Goal: Complete application form: Complete application form

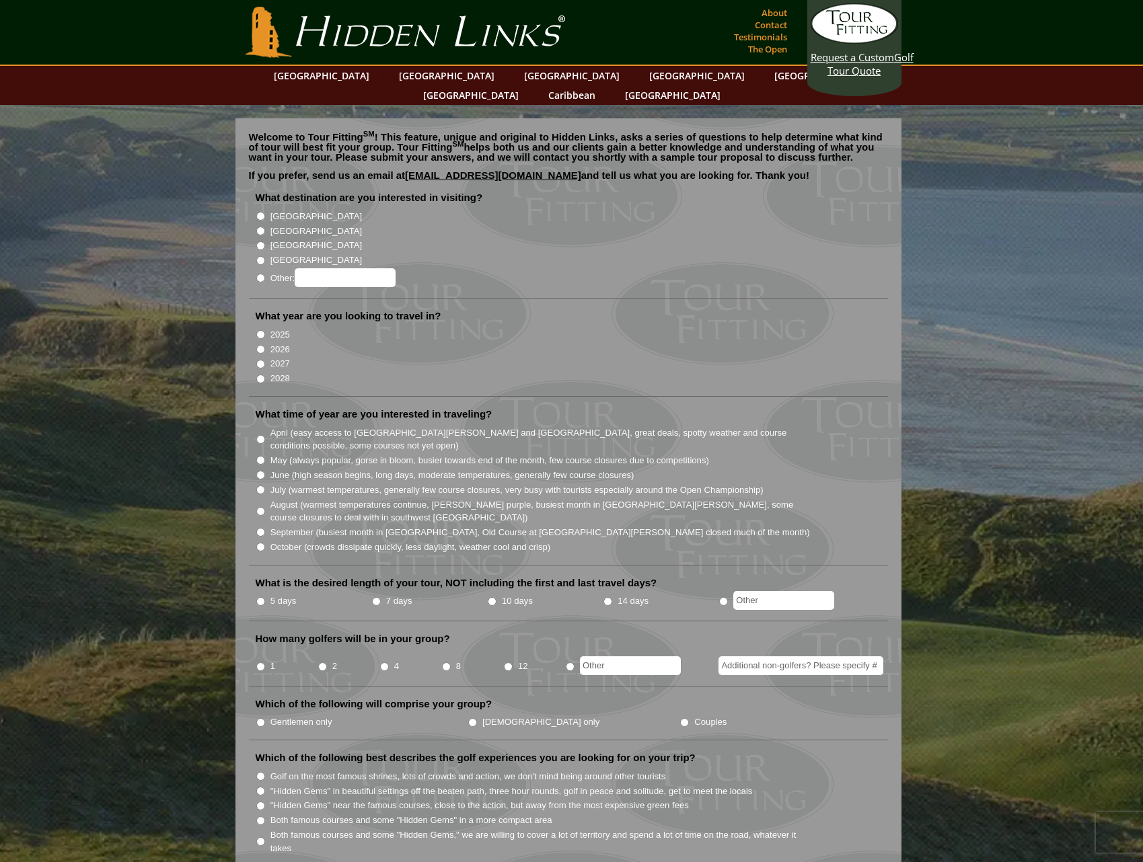
click at [264, 227] on input "[GEOGRAPHIC_DATA]" at bounding box center [260, 231] width 9 height 9
radio input "true"
click at [258, 345] on input "2026" at bounding box center [260, 349] width 9 height 9
radio input "true"
click at [260, 456] on input "May (always popular, gorse in bloom, busier towards end of the month, few cours…" at bounding box center [260, 460] width 9 height 9
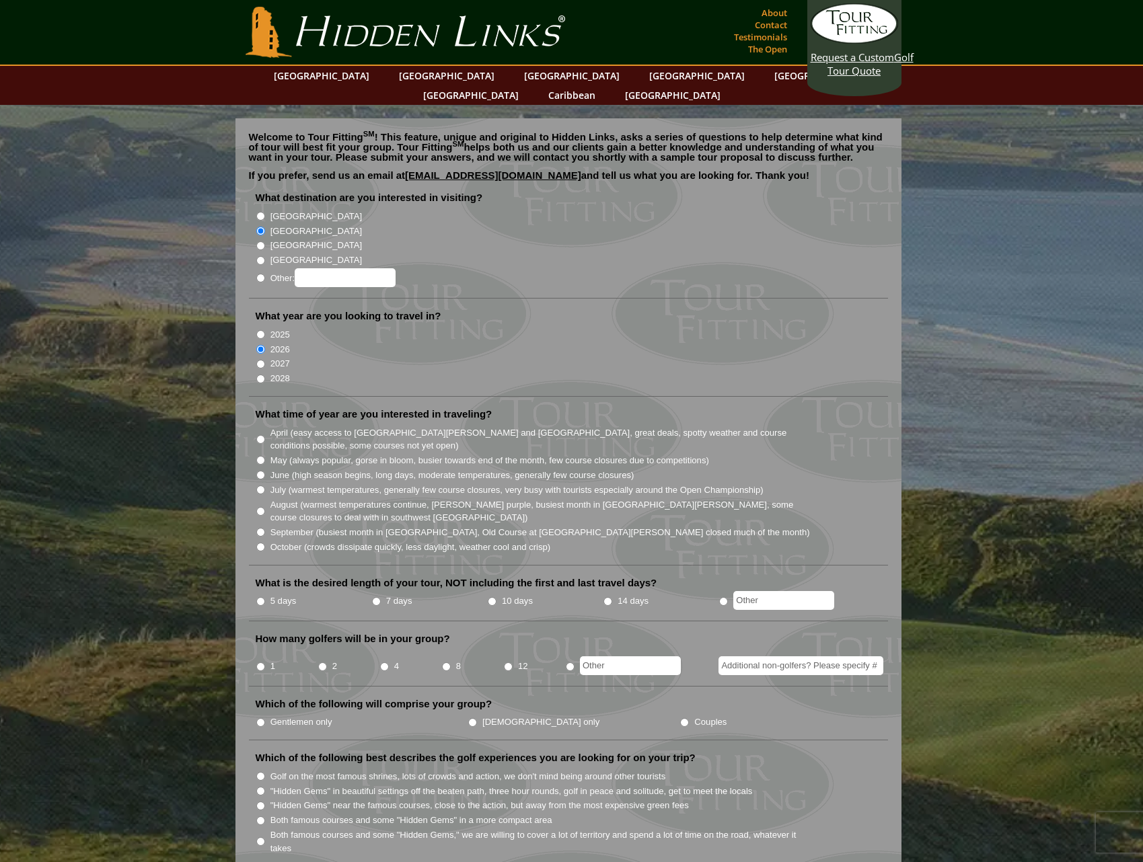
radio input "true"
click at [376, 597] on input "7 days" at bounding box center [376, 601] width 9 height 9
radio input "true"
click at [323, 663] on input "2" at bounding box center [322, 667] width 9 height 9
radio input "true"
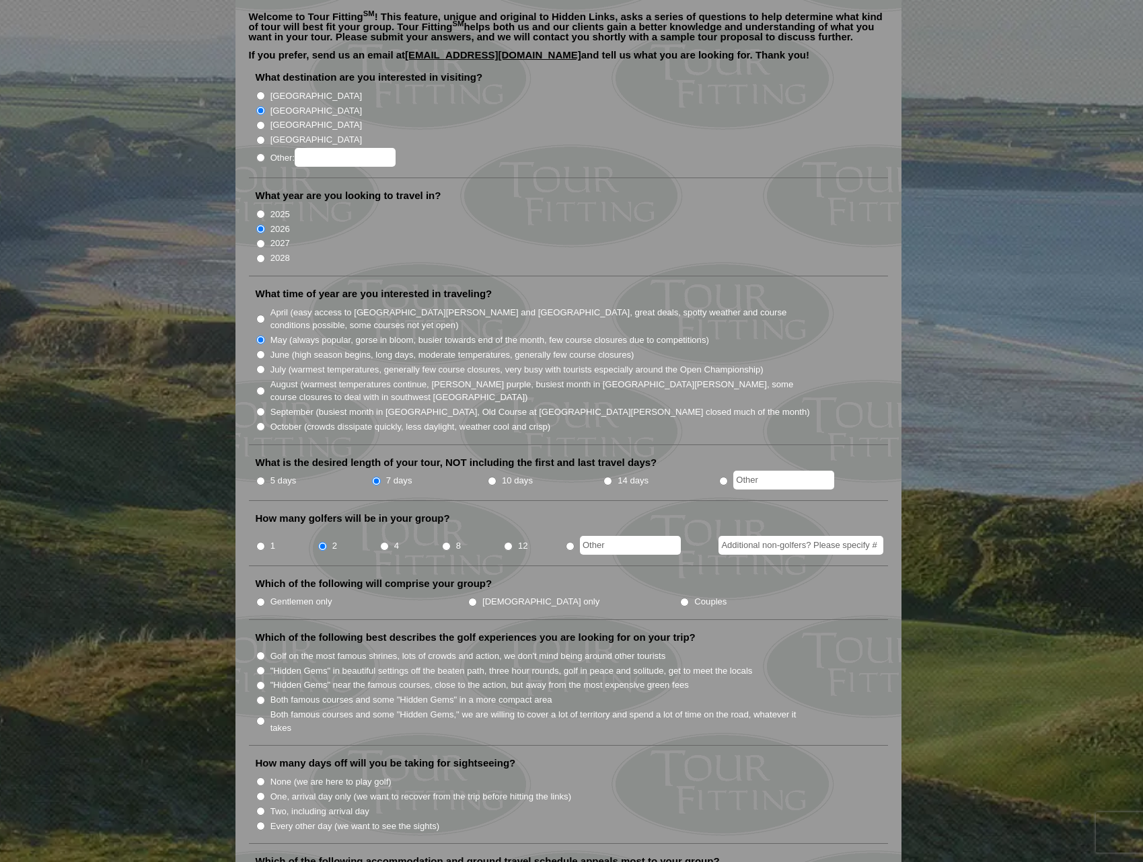
scroll to position [135, 0]
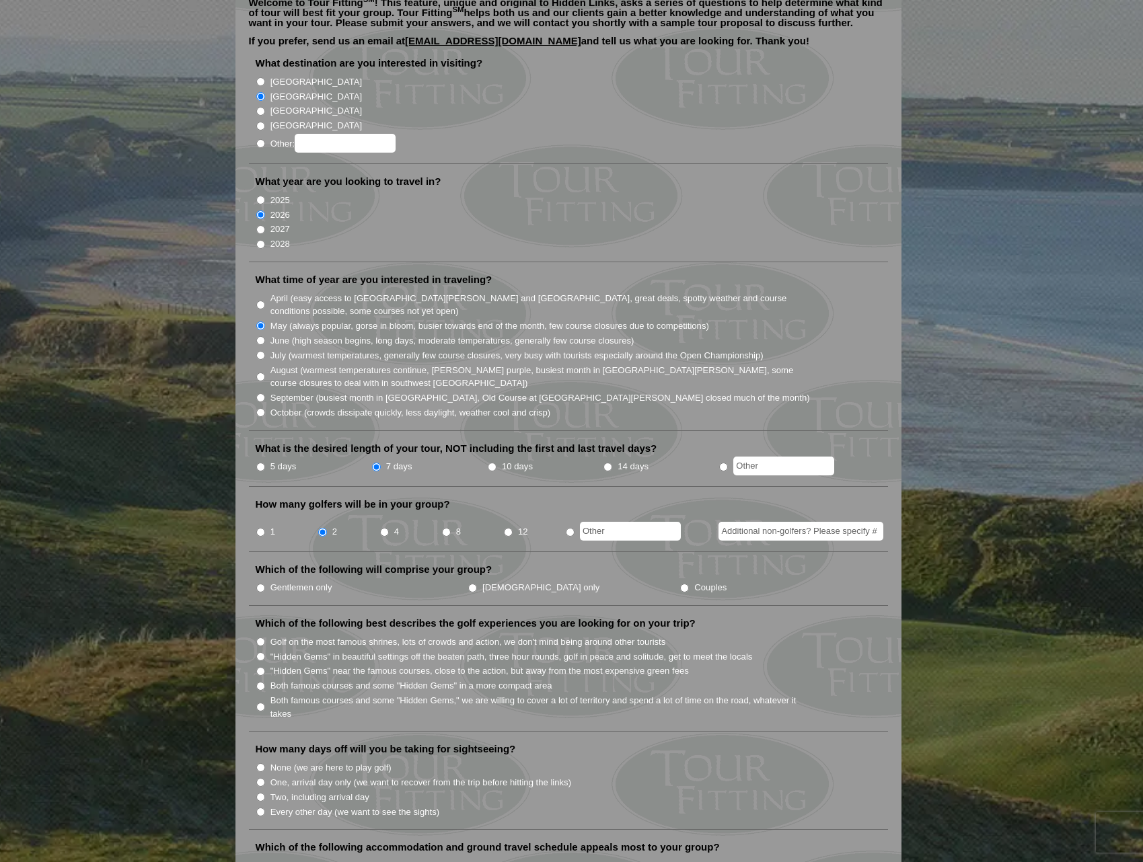
click at [287, 581] on label "Gentlemen only" at bounding box center [301, 587] width 62 height 13
click at [265, 584] on input "Gentlemen only" at bounding box center [260, 588] width 9 height 9
radio input "true"
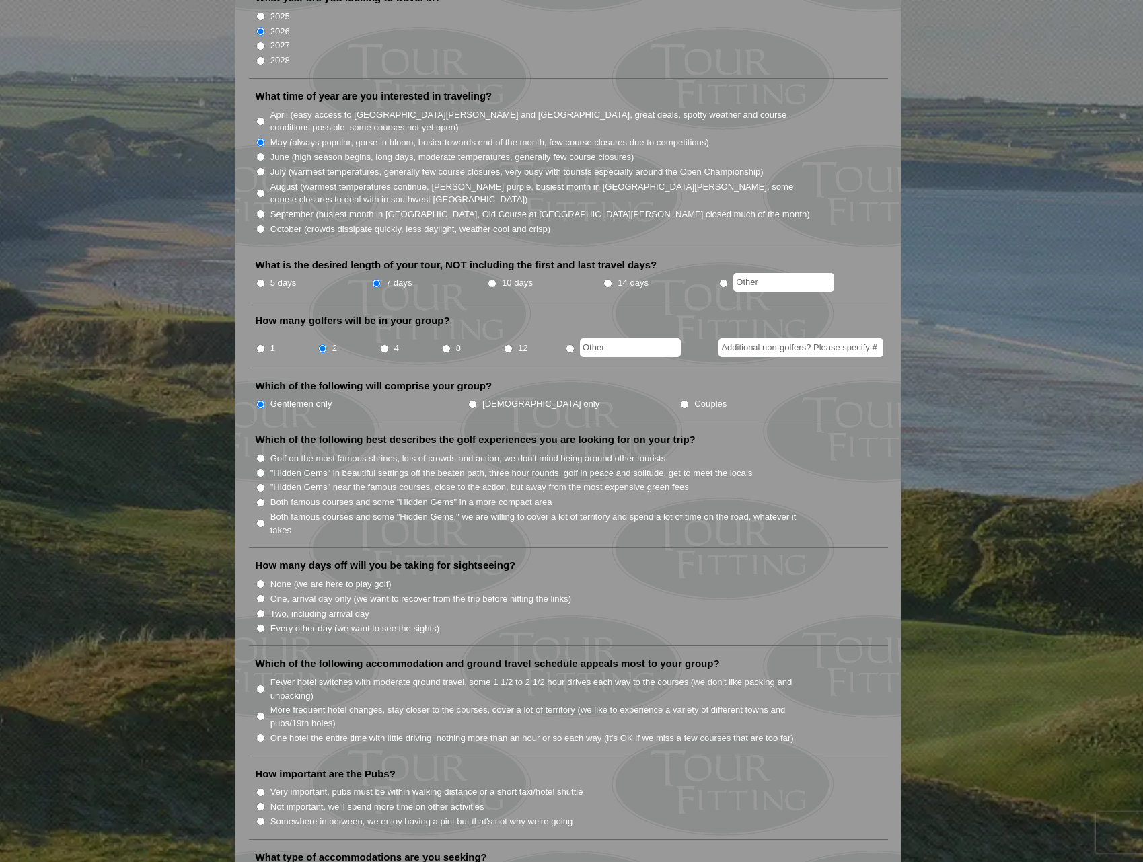
scroll to position [336, 0]
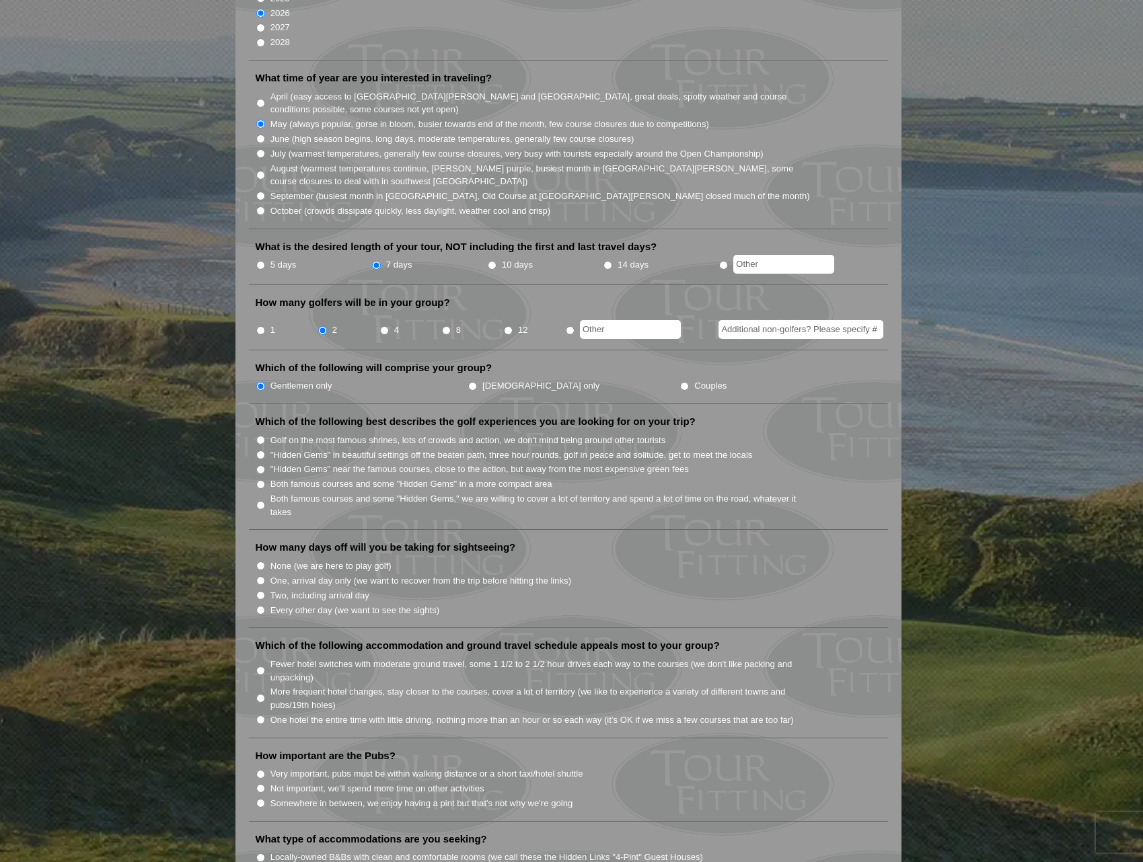
click at [296, 434] on label "Golf on the most famous shrines, lots of crowds and action, we don't mind being…" at bounding box center [468, 440] width 396 height 13
click at [265, 436] on input "Golf on the most famous shrines, lots of crowds and action, we don't mind being…" at bounding box center [260, 440] width 9 height 9
radio input "true"
click at [305, 604] on label "Every other day (we want to see the sights)" at bounding box center [354, 610] width 169 height 13
click at [265, 606] on input "Every other day (we want to see the sights)" at bounding box center [260, 610] width 9 height 9
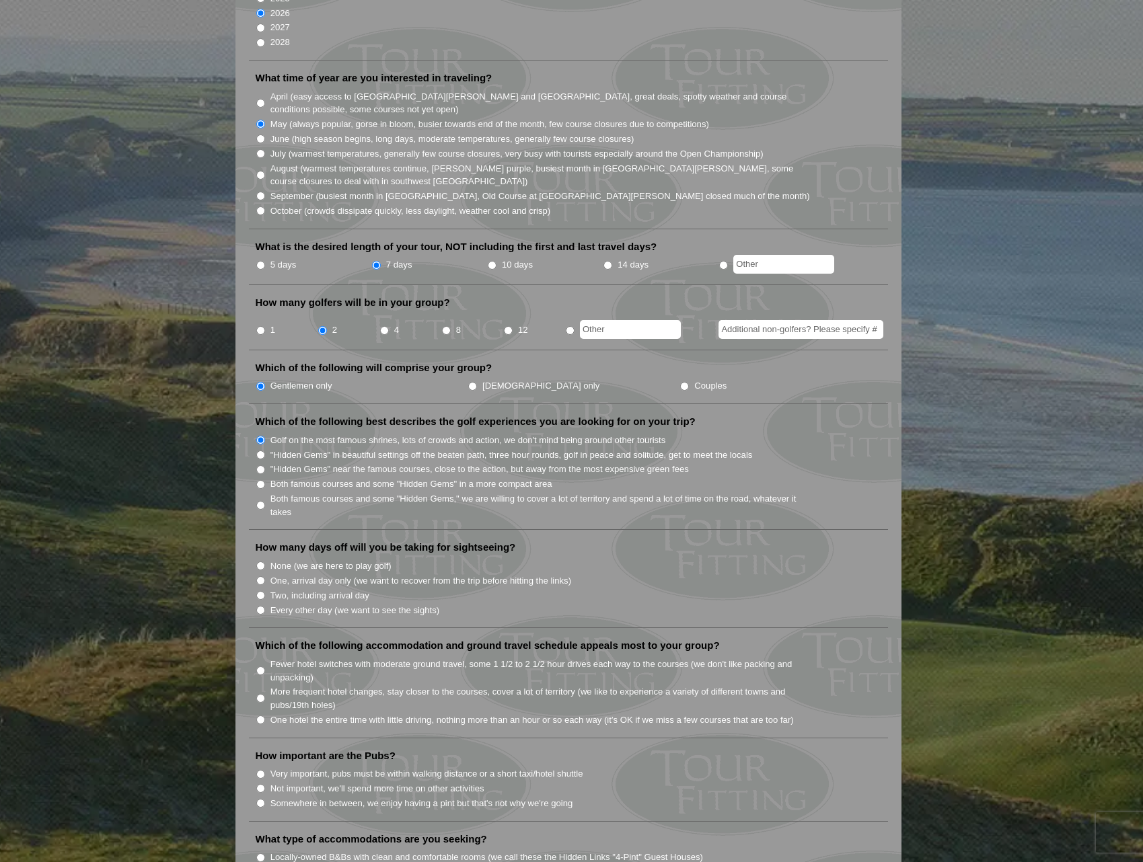
radio input "true"
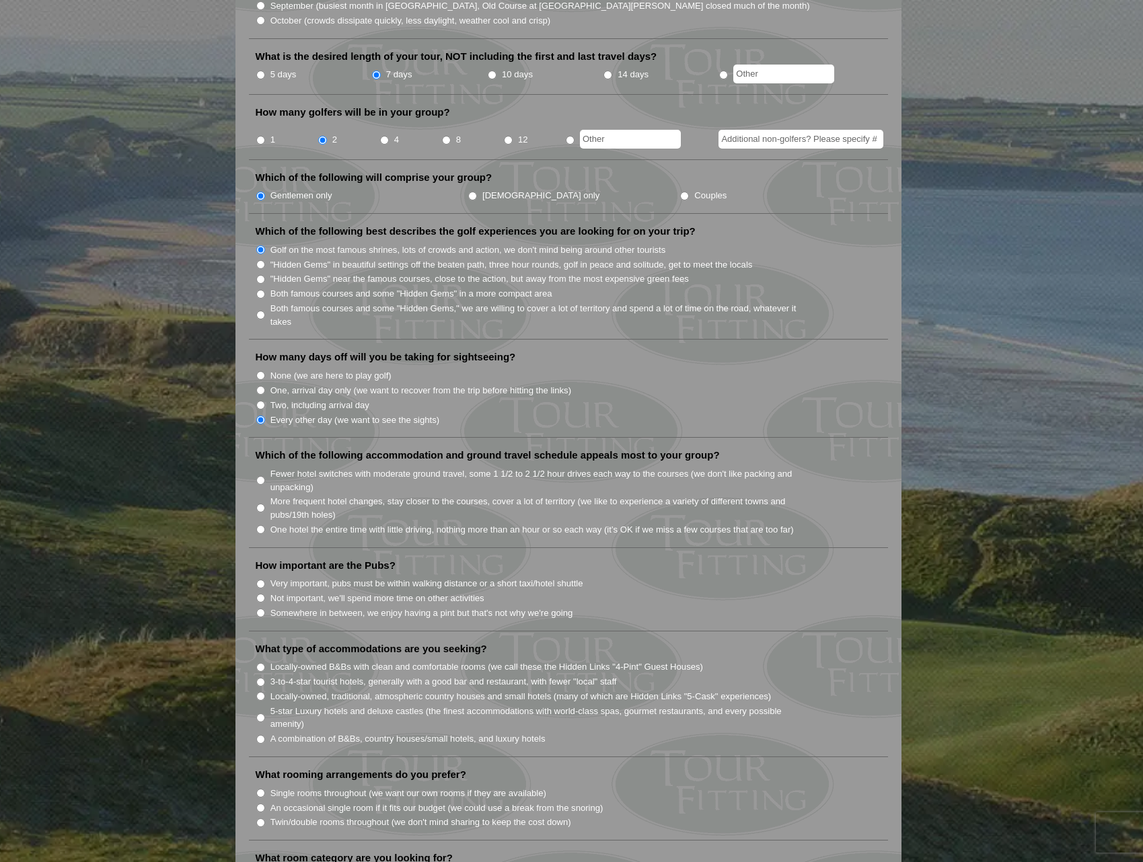
scroll to position [538, 0]
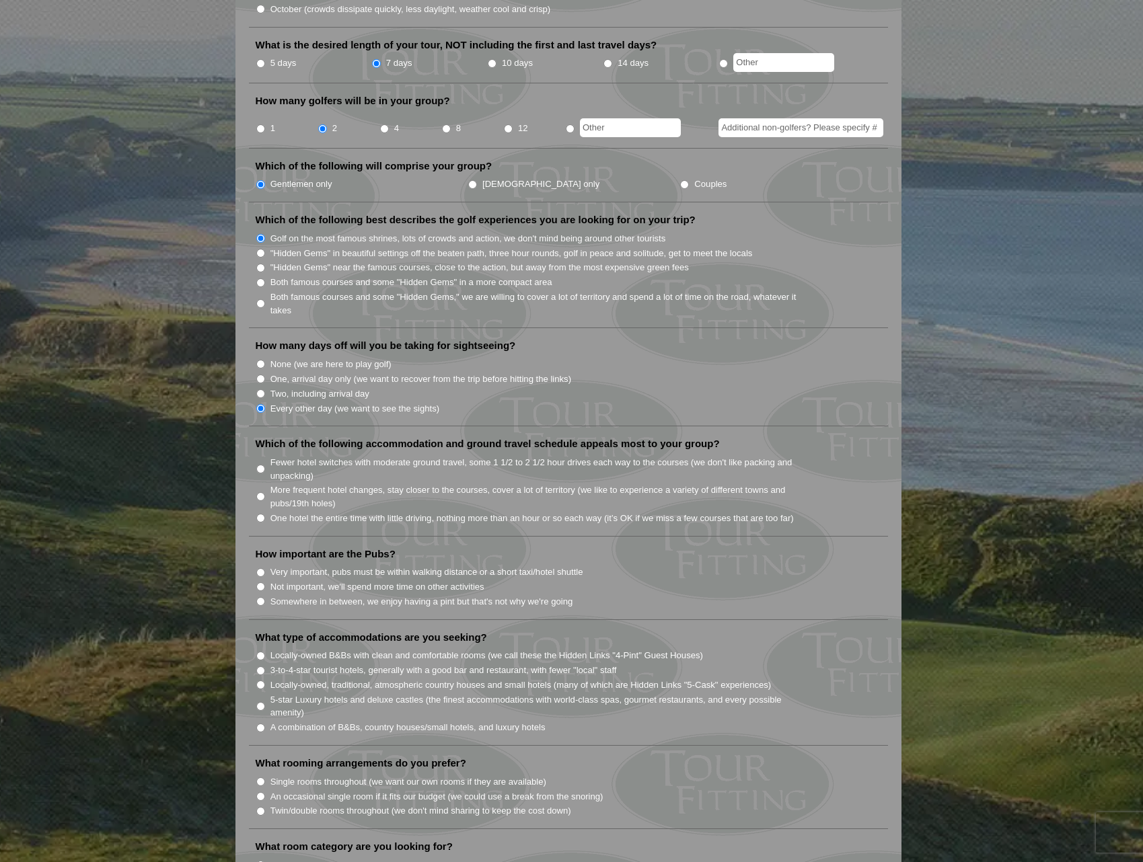
click at [294, 456] on label "Fewer hotel switches with moderate ground travel, some 1 1/2 to 2 1/2 hour driv…" at bounding box center [540, 469] width 541 height 26
click at [265, 465] on input "Fewer hotel switches with moderate ground travel, some 1 1/2 to 2 1/2 hour driv…" at bounding box center [260, 469] width 9 height 9
radio input "true"
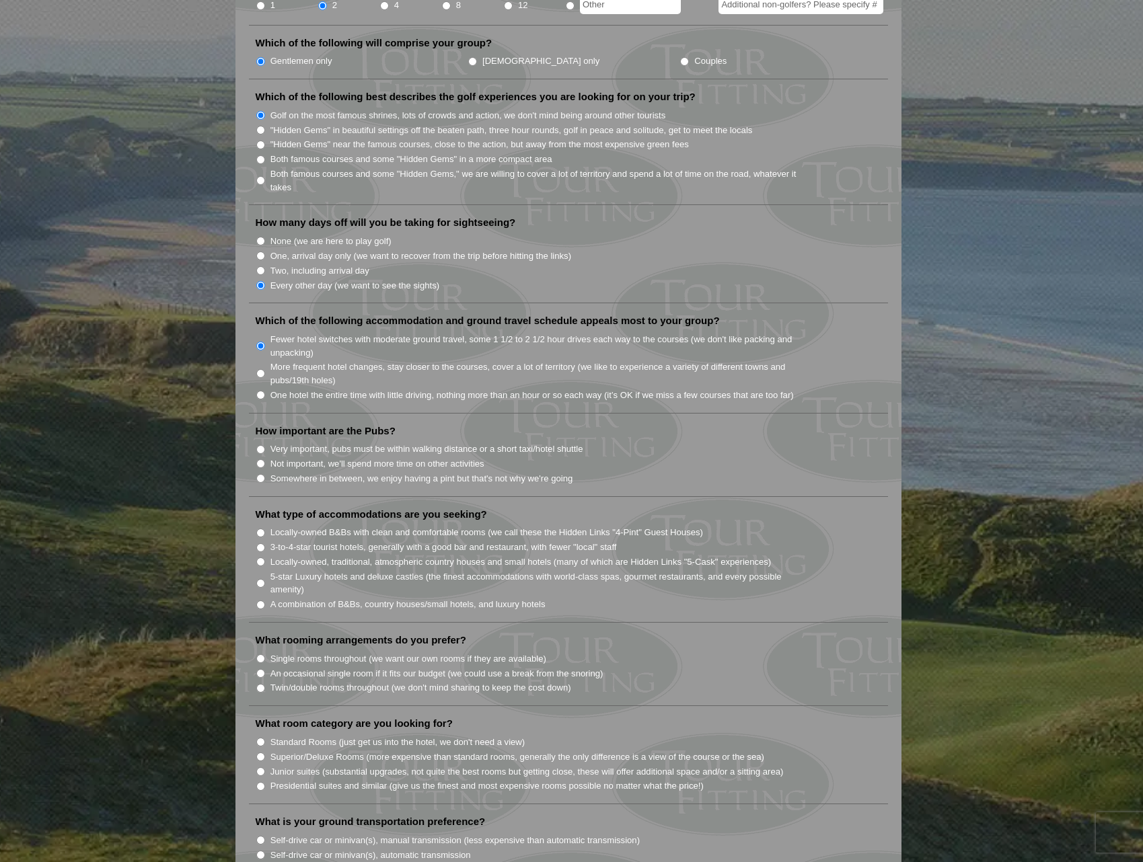
scroll to position [673, 0]
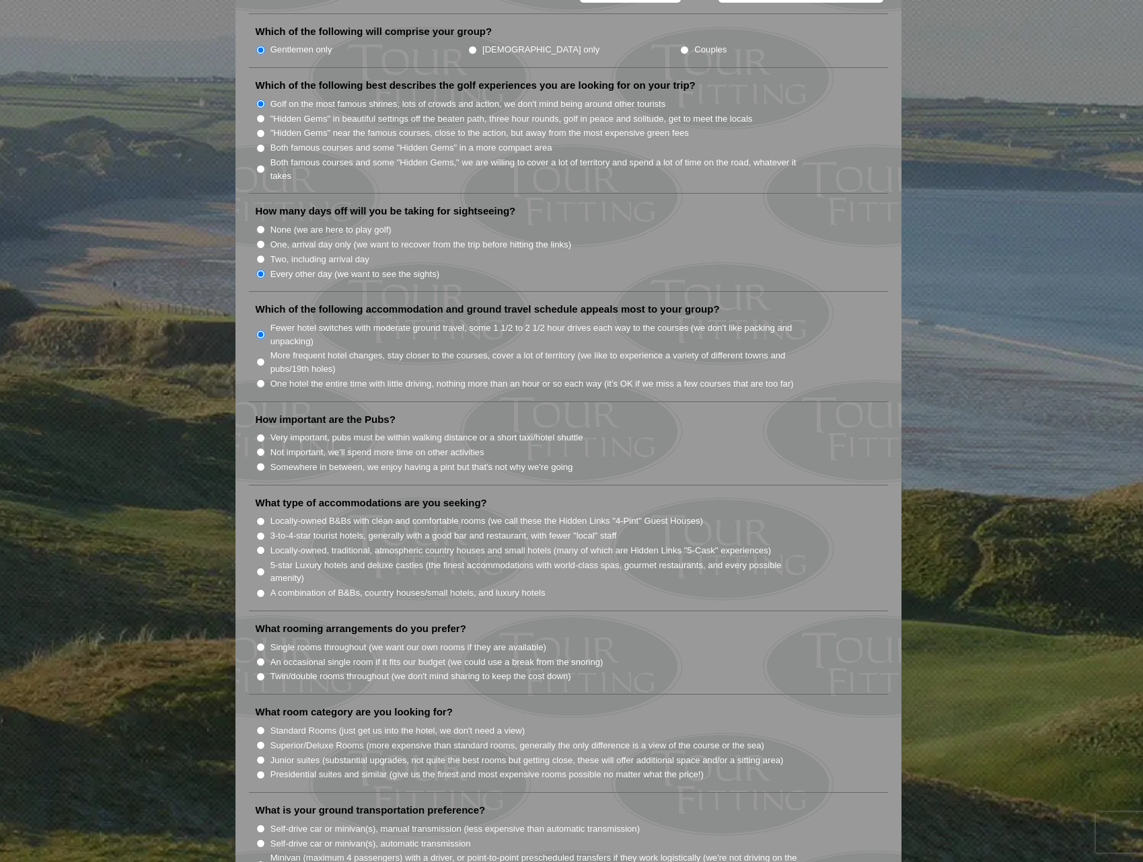
click at [299, 431] on label "Very important, pubs must be within walking distance or a short taxi/hotel shut…" at bounding box center [426, 437] width 313 height 13
click at [265, 434] on input "Very important, pubs must be within walking distance or a short taxi/hotel shut…" at bounding box center [260, 438] width 9 height 9
radio input "true"
click at [301, 515] on label "Locally-owned B&Bs with clean and comfortable rooms (we call these the Hidden L…" at bounding box center [486, 521] width 433 height 13
click at [265, 517] on input "Locally-owned B&Bs with clean and comfortable rooms (we call these the Hidden L…" at bounding box center [260, 521] width 9 height 9
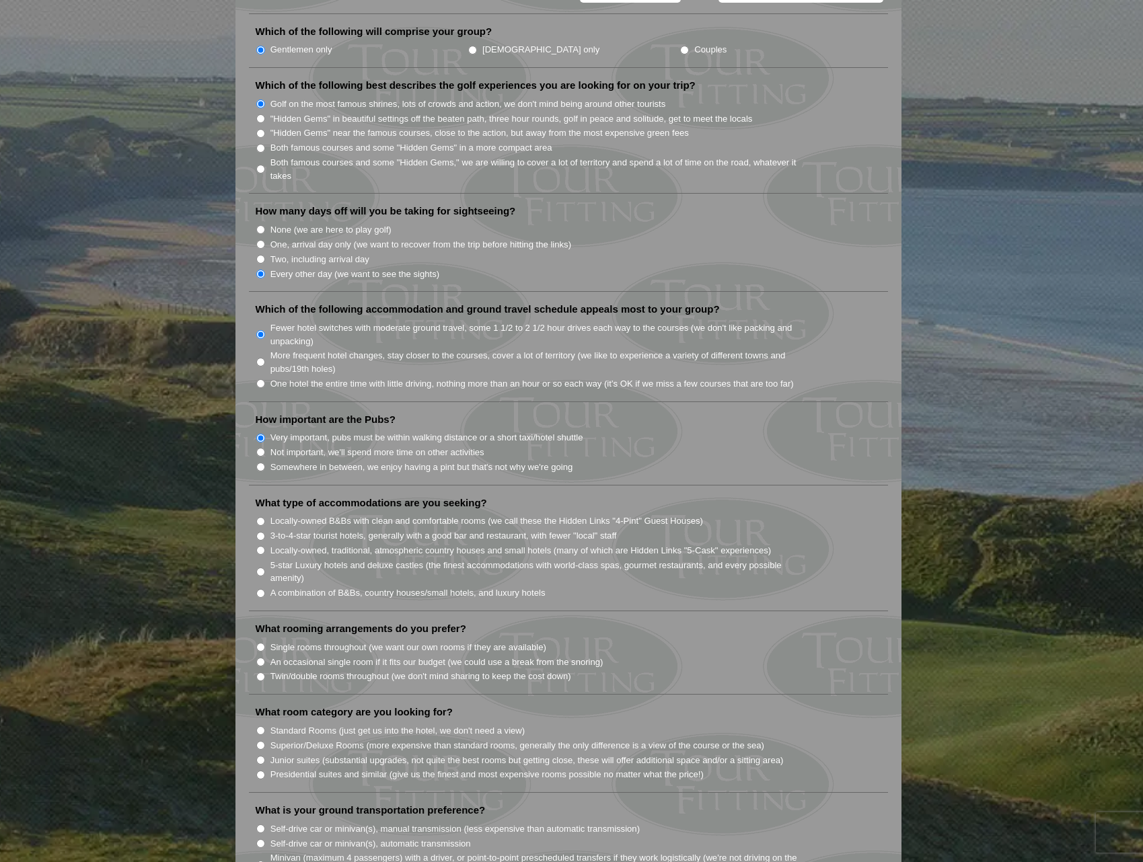
radio input "true"
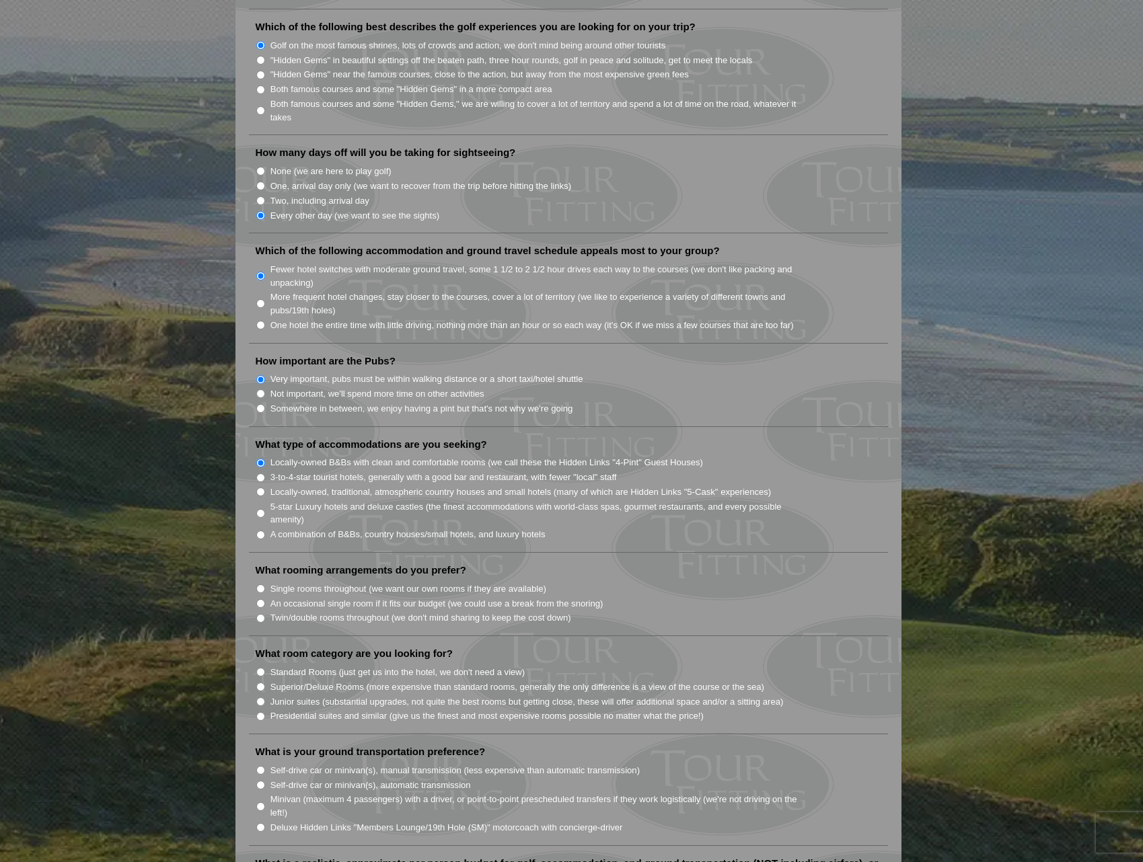
scroll to position [740, 0]
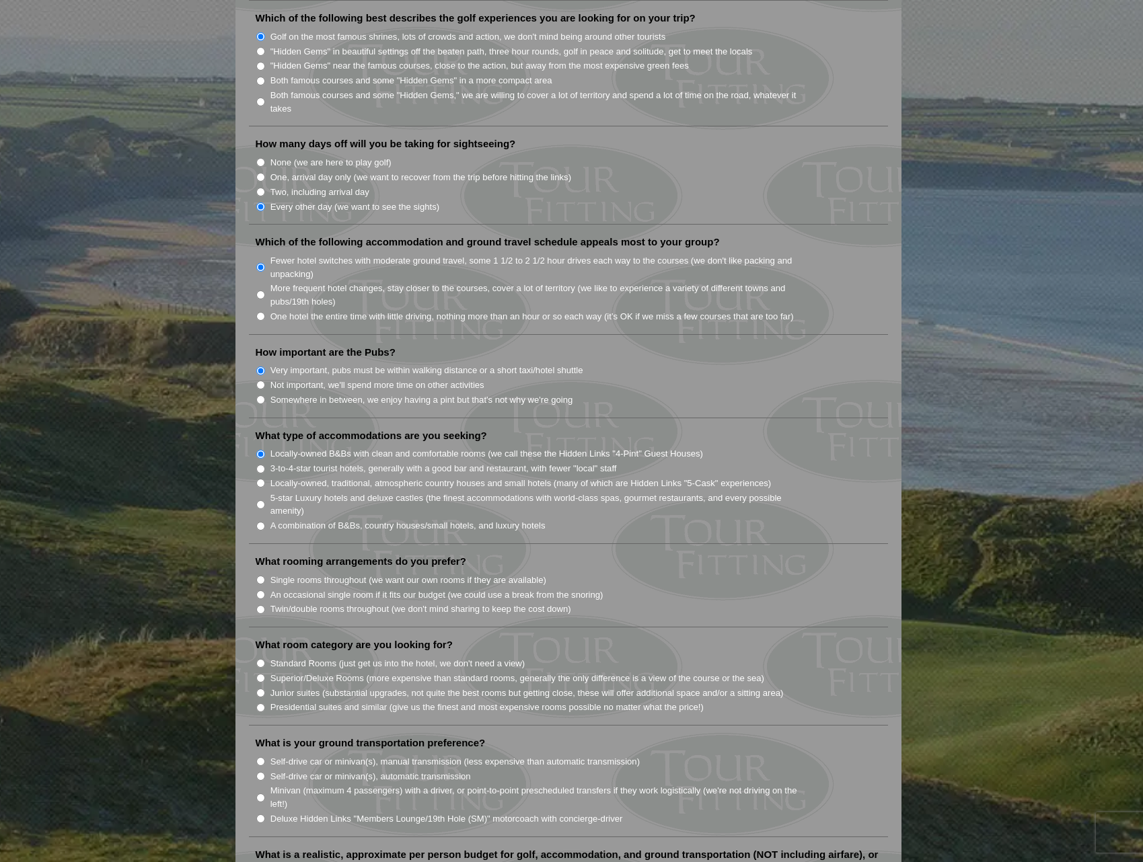
click at [297, 574] on label "Single rooms throughout (we want our own rooms if they are available)" at bounding box center [408, 580] width 276 height 13
click at [265, 576] on input "Single rooms throughout (we want our own rooms if they are available)" at bounding box center [260, 580] width 9 height 9
radio input "true"
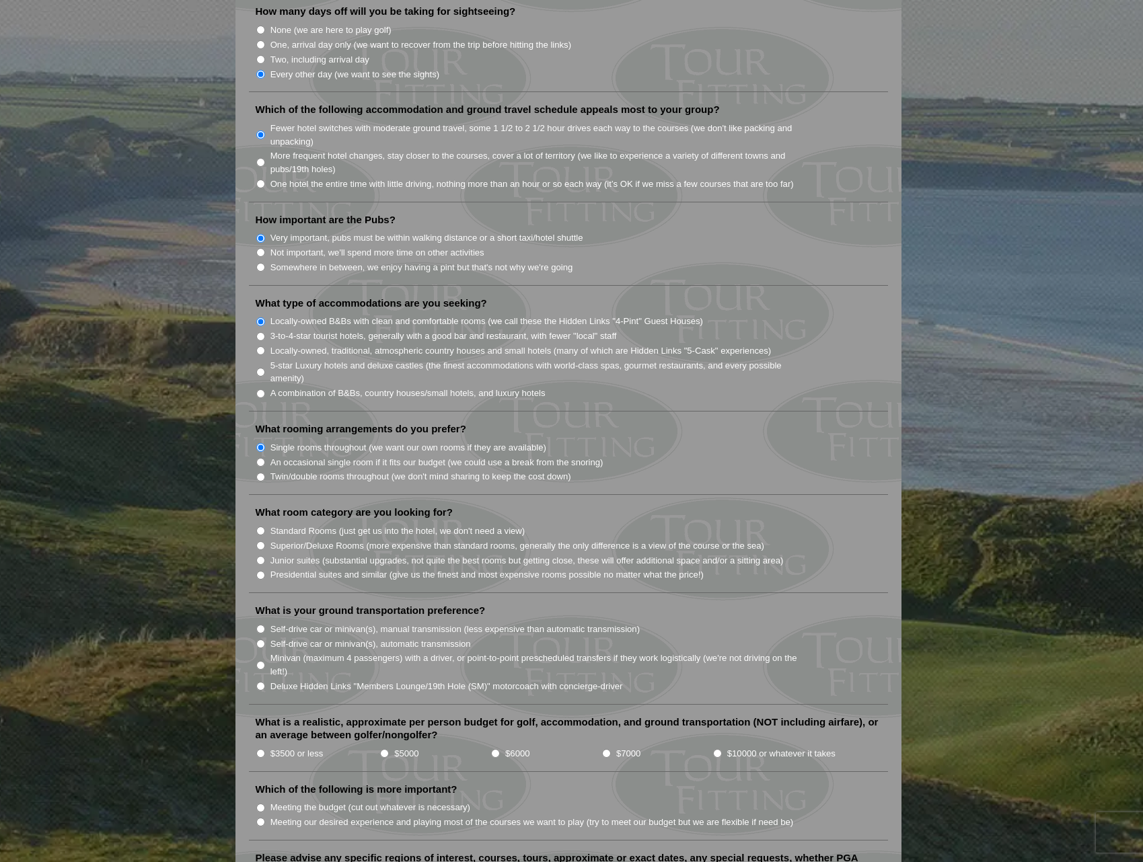
scroll to position [874, 0]
click at [309, 523] on label "Standard Rooms (just get us into the hotel, we don't need a view)" at bounding box center [397, 529] width 255 height 13
click at [265, 525] on input "Standard Rooms (just get us into the hotel, we don't need a view)" at bounding box center [260, 529] width 9 height 9
radio input "true"
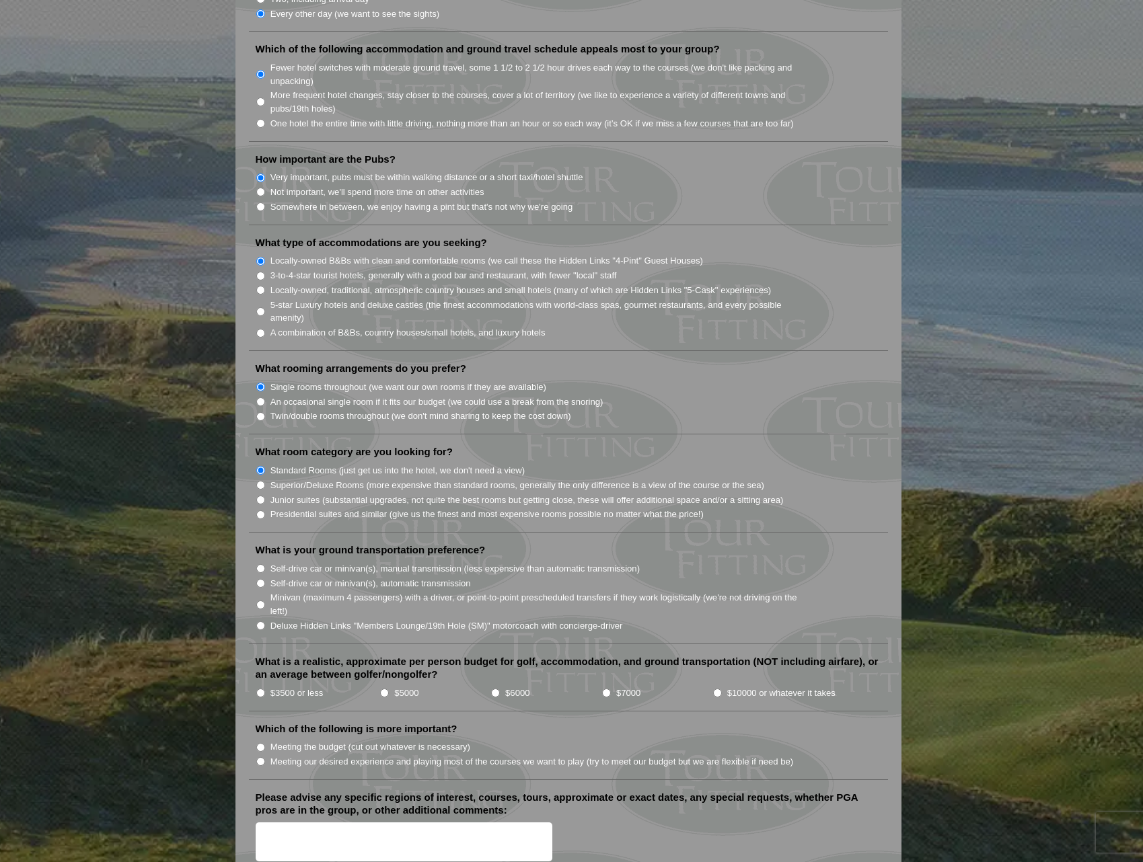
scroll to position [942, 0]
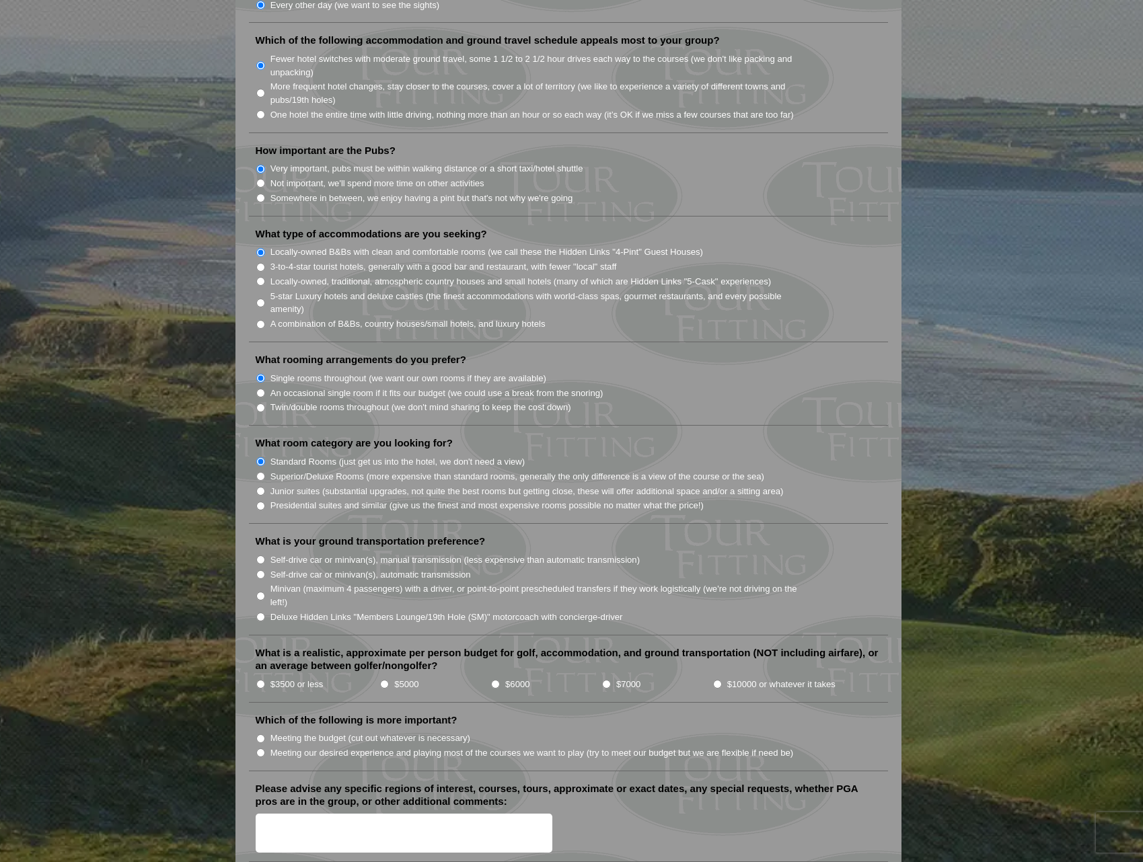
click at [315, 554] on label "Self-drive car or minivan(s), manual transmission (less expensive than automati…" at bounding box center [454, 560] width 369 height 13
click at [265, 556] on input "Self-drive car or minivan(s), manual transmission (less expensive than automati…" at bounding box center [260, 560] width 9 height 9
radio input "true"
click at [276, 678] on label "$3500 or less" at bounding box center [296, 684] width 53 height 13
click at [265, 680] on input "$3500 or less" at bounding box center [260, 684] width 9 height 9
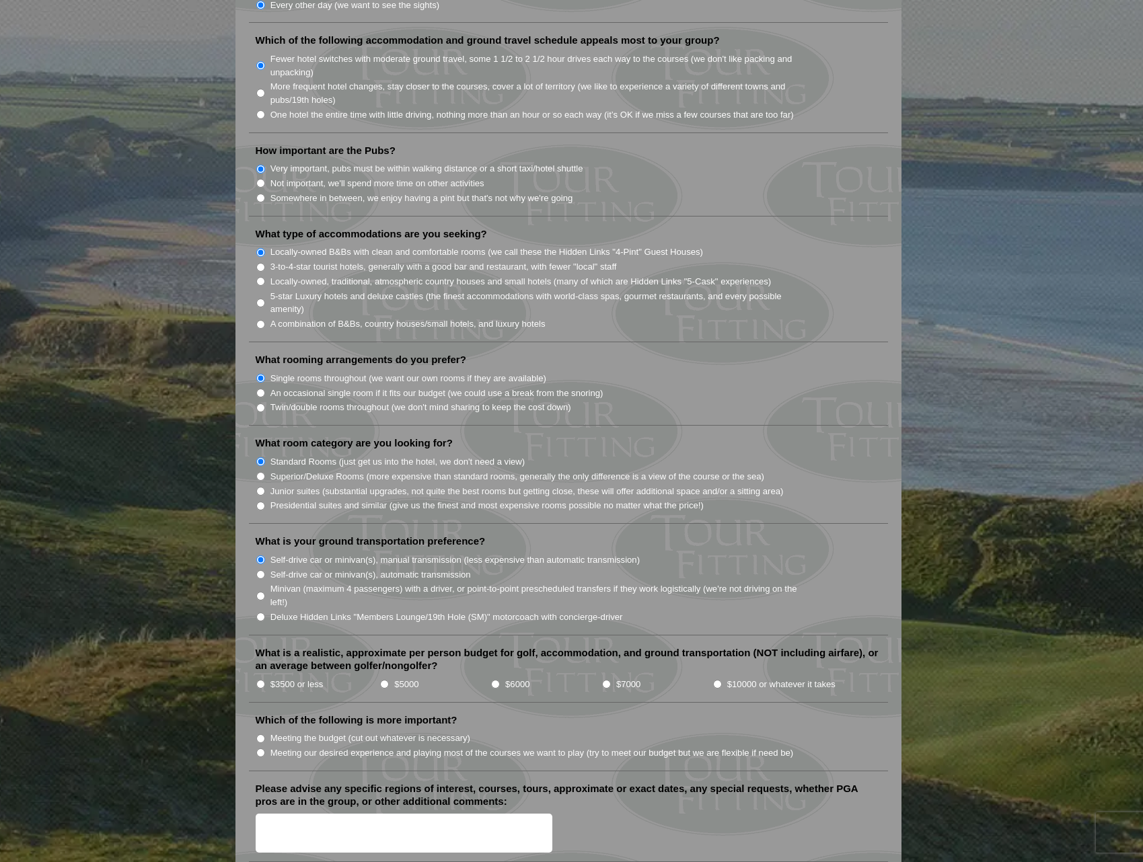
radio input "true"
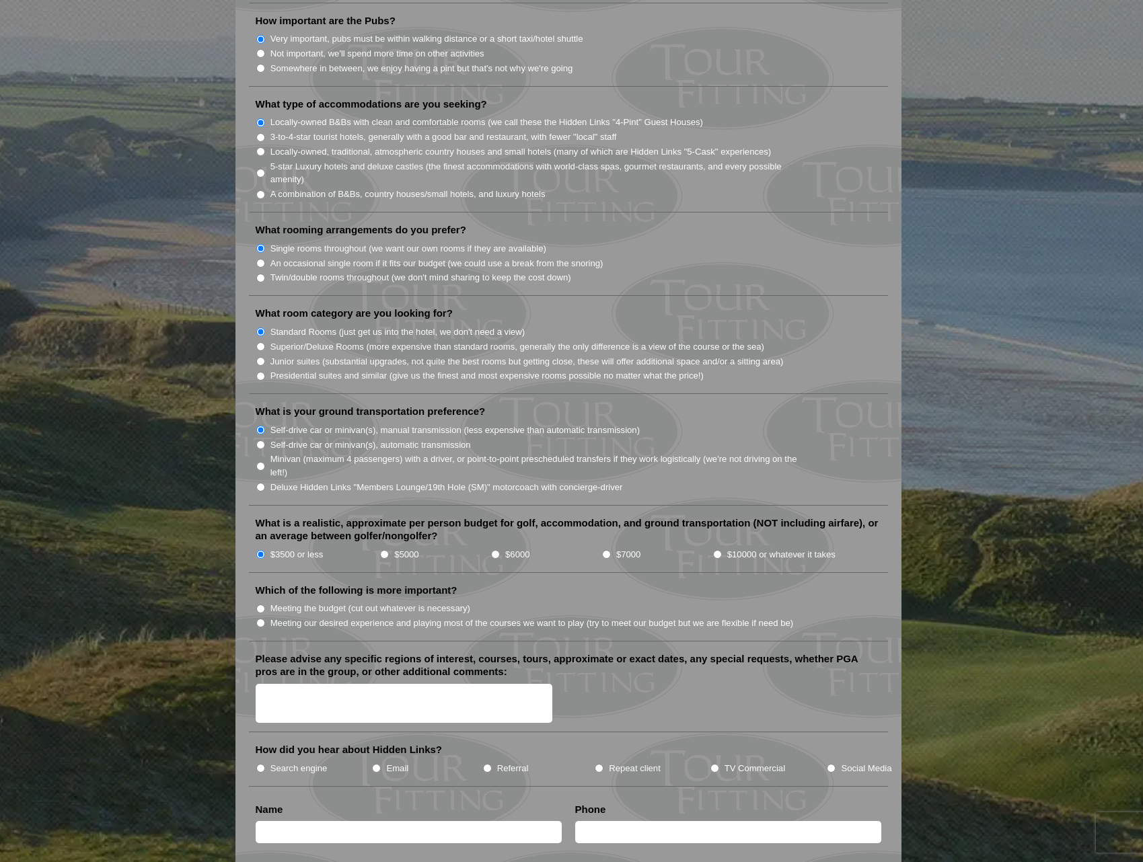
scroll to position [1076, 0]
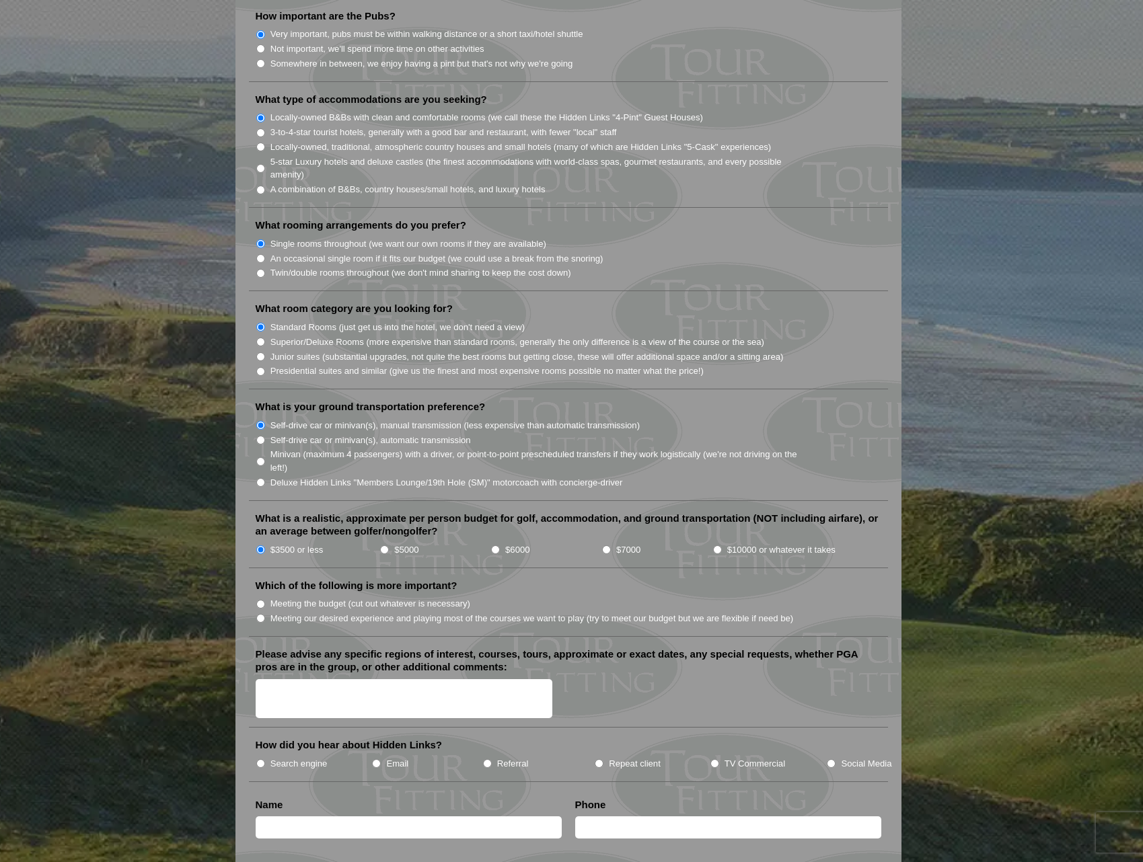
click at [283, 612] on label "Meeting our desired experience and playing most of the courses we want to play …" at bounding box center [531, 618] width 523 height 13
click at [265, 614] on input "Meeting our desired experience and playing most of the courses we want to play …" at bounding box center [260, 618] width 9 height 9
radio input "true"
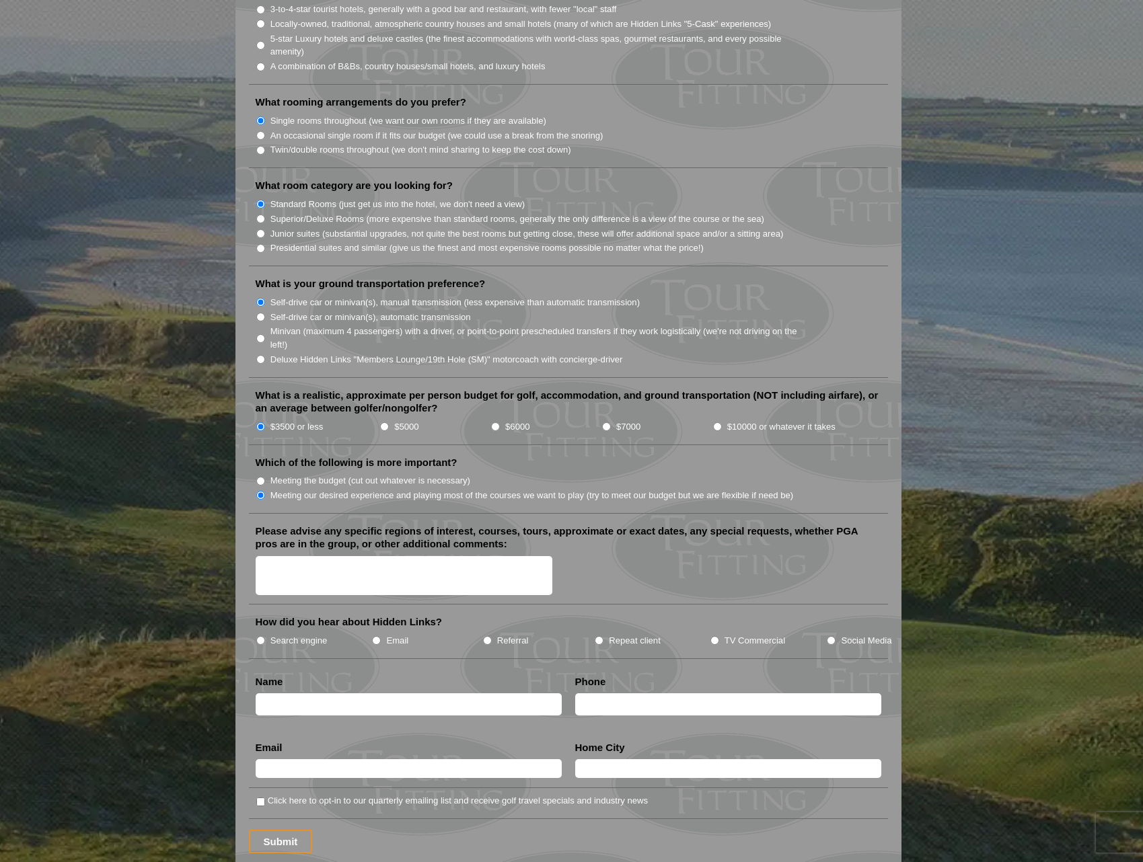
scroll to position [1211, 0]
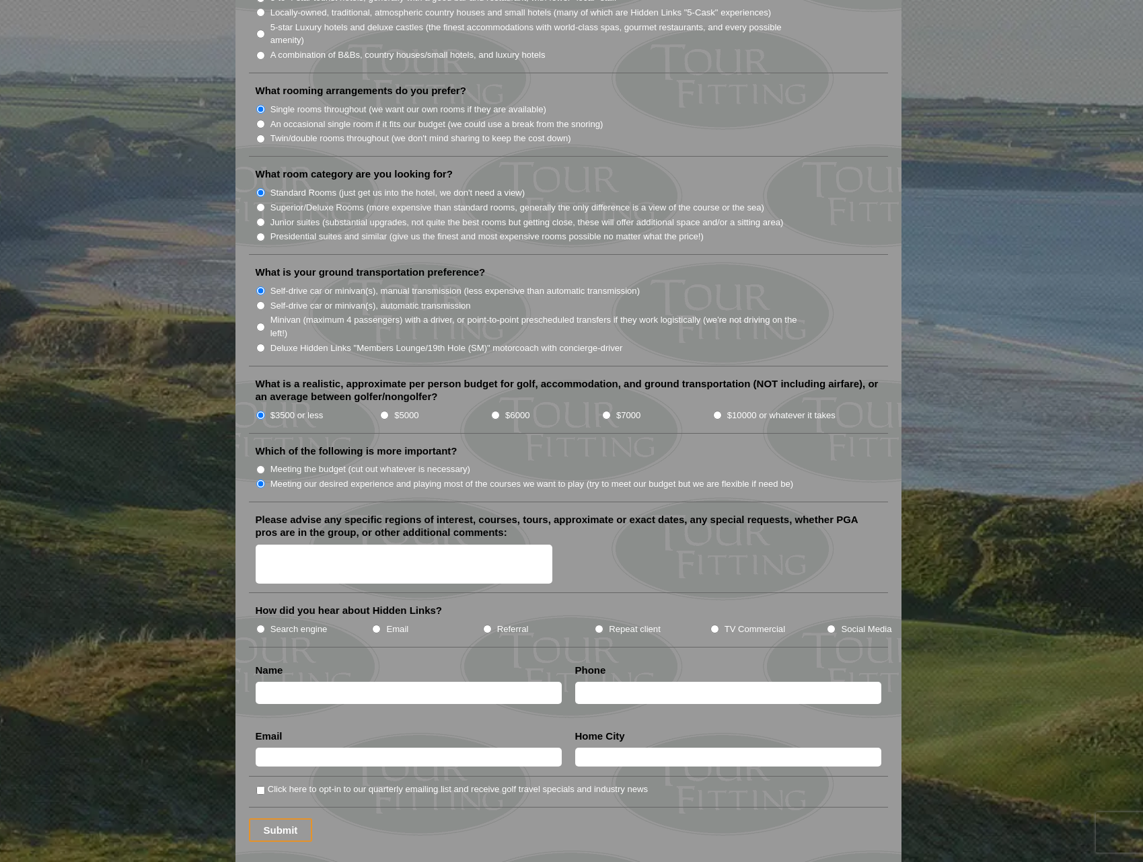
click at [289, 623] on label "Search engine" at bounding box center [298, 629] width 57 height 13
click at [265, 625] on input "Search engine" at bounding box center [260, 629] width 9 height 9
radio input "true"
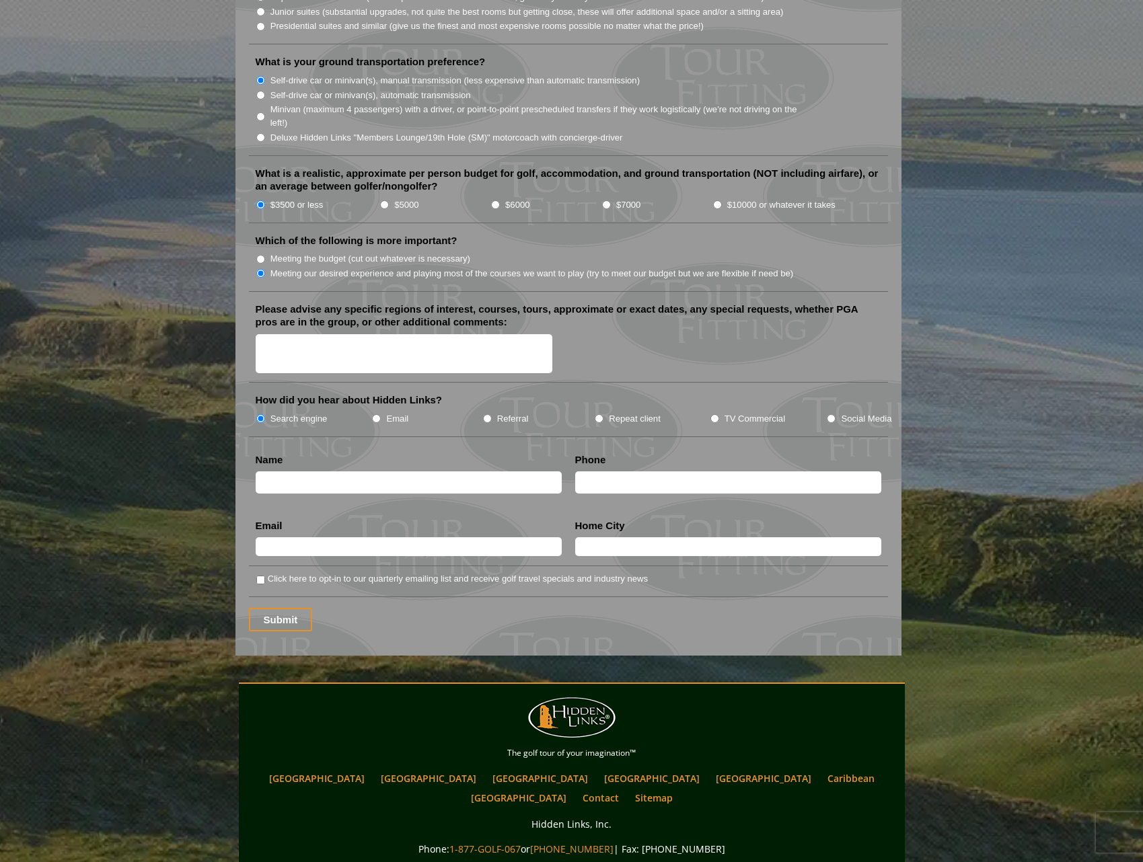
scroll to position [1480, 0]
